Goal: Obtain resource: Obtain resource

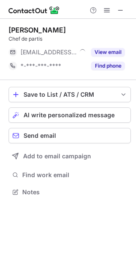
scroll to position [186, 136]
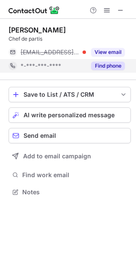
click at [112, 67] on button "Find phone" at bounding box center [108, 66] width 34 height 9
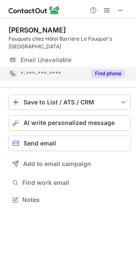
click at [110, 69] on button "Find phone" at bounding box center [108, 73] width 34 height 9
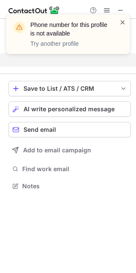
scroll to position [173, 136]
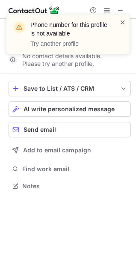
click at [124, 23] on span at bounding box center [122, 22] width 7 height 9
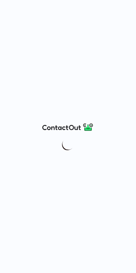
drag, startPoint x: 0, startPoint y: 0, endPoint x: 60, endPoint y: 157, distance: 167.9
click at [60, 157] on div at bounding box center [68, 136] width 136 height 273
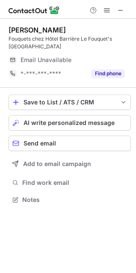
scroll to position [186, 136]
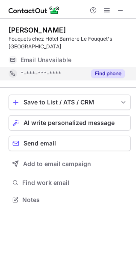
click at [116, 69] on button "Find phone" at bounding box center [108, 73] width 34 height 9
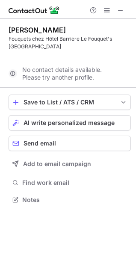
scroll to position [173, 136]
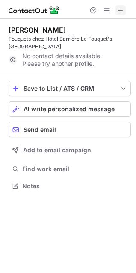
click at [119, 11] on span at bounding box center [120, 10] width 7 height 7
